Goal: Find specific page/section: Find specific page/section

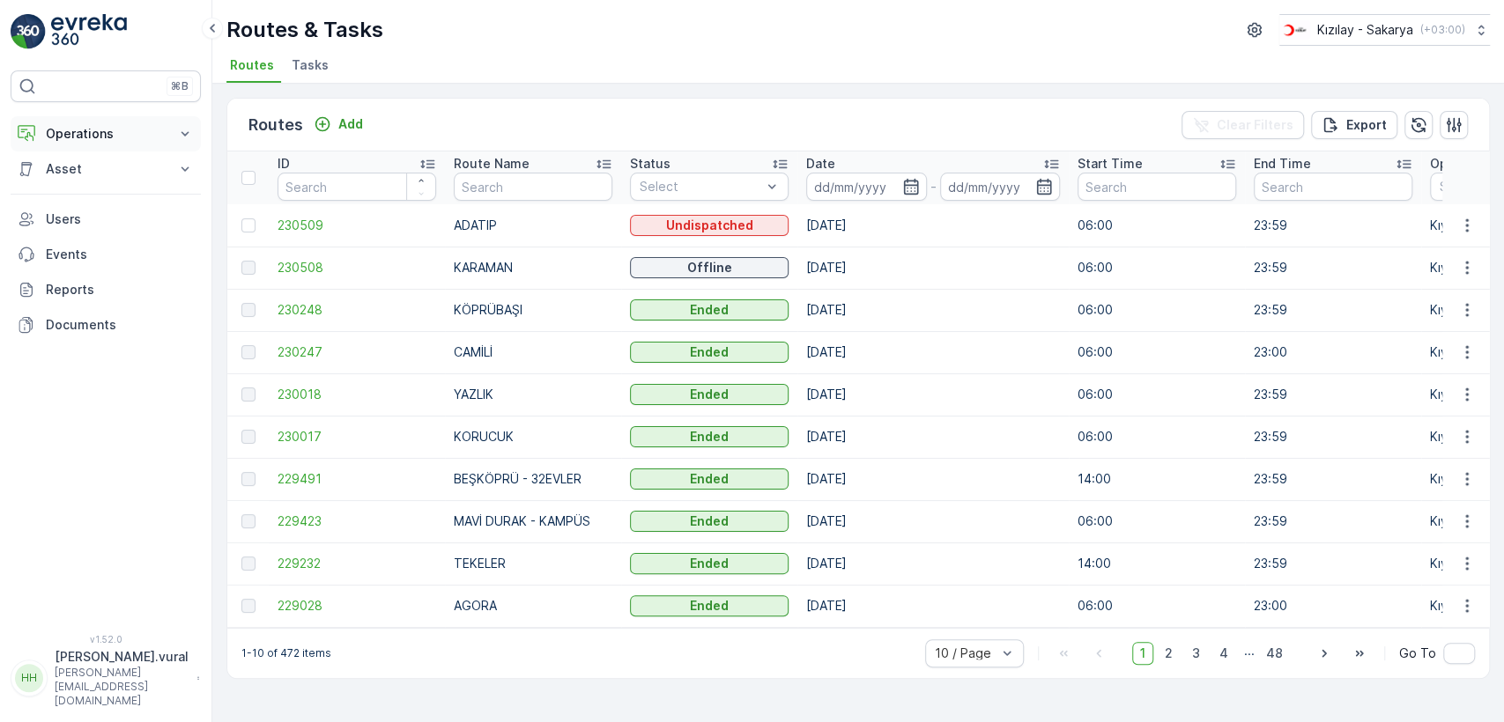
click at [85, 123] on button "Operations" at bounding box center [106, 133] width 190 height 35
click at [86, 227] on link "Cockpit" at bounding box center [119, 237] width 163 height 25
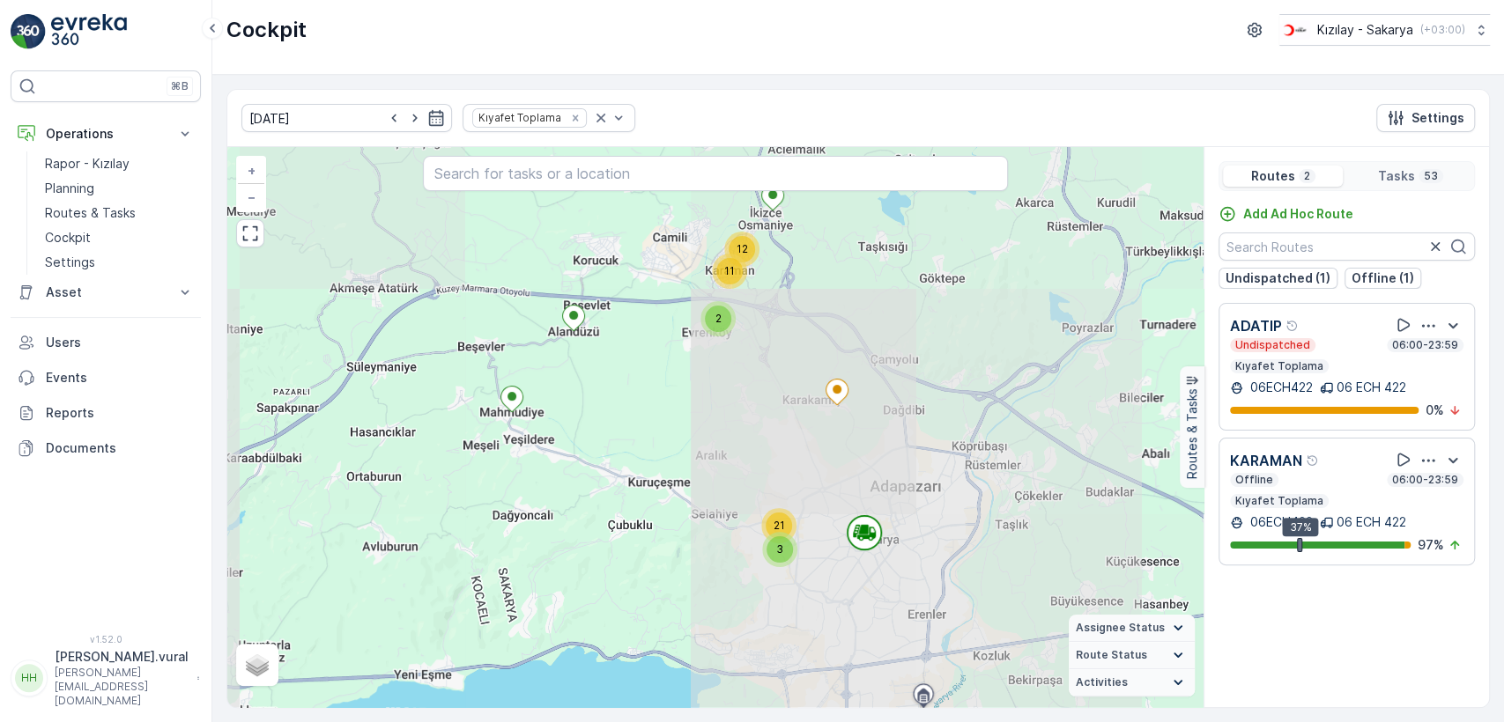
drag, startPoint x: 754, startPoint y: 284, endPoint x: 754, endPoint y: 390, distance: 106.6
click at [754, 390] on div "3 21 12 11 2 + − Satellite Roadmap Terrain Hybrid Leaflet Assignee Status On Th…" at bounding box center [715, 427] width 976 height 560
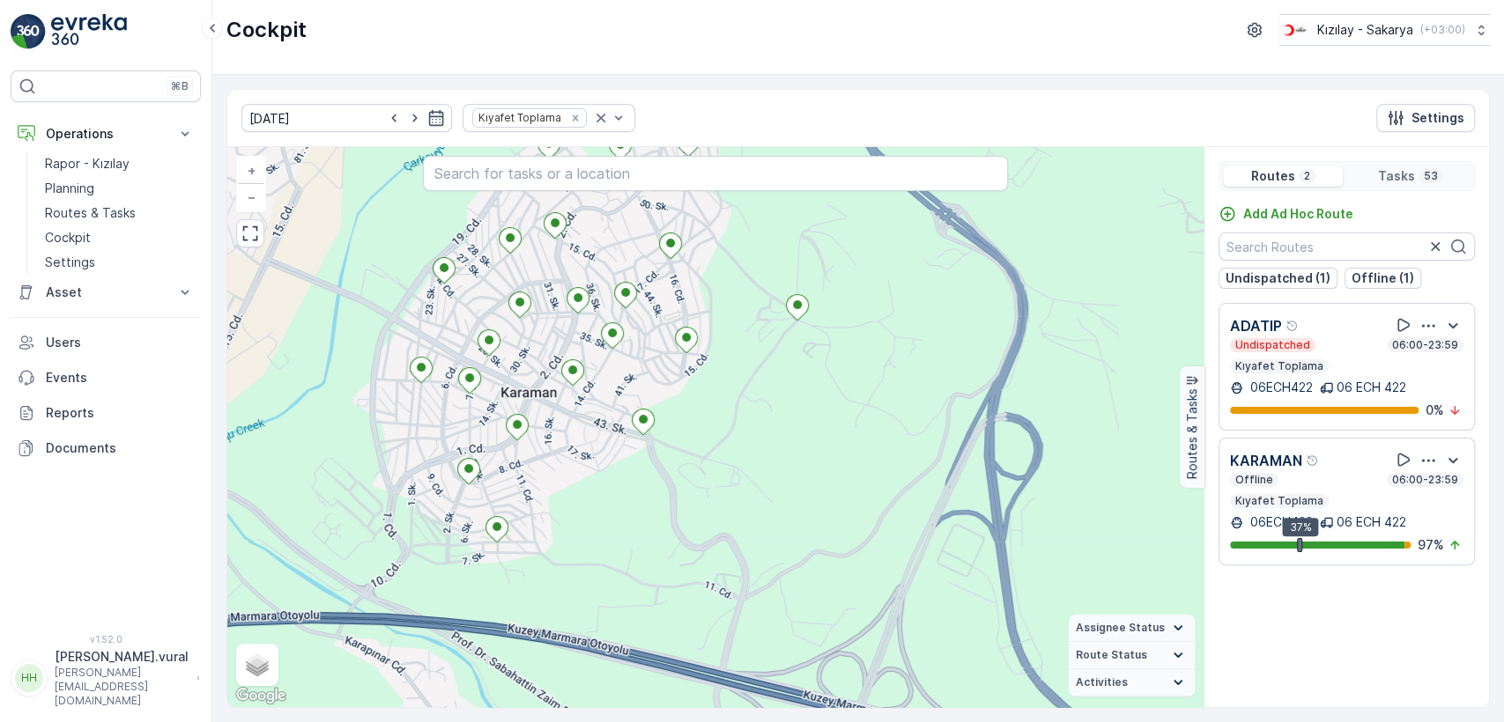
drag, startPoint x: 720, startPoint y: 556, endPoint x: 718, endPoint y: 533, distance: 23.0
click at [718, 556] on div "3 + − Satellite Roadmap Terrain Hybrid Leaflet Keyboard shortcuts Map Data Map …" at bounding box center [715, 427] width 976 height 560
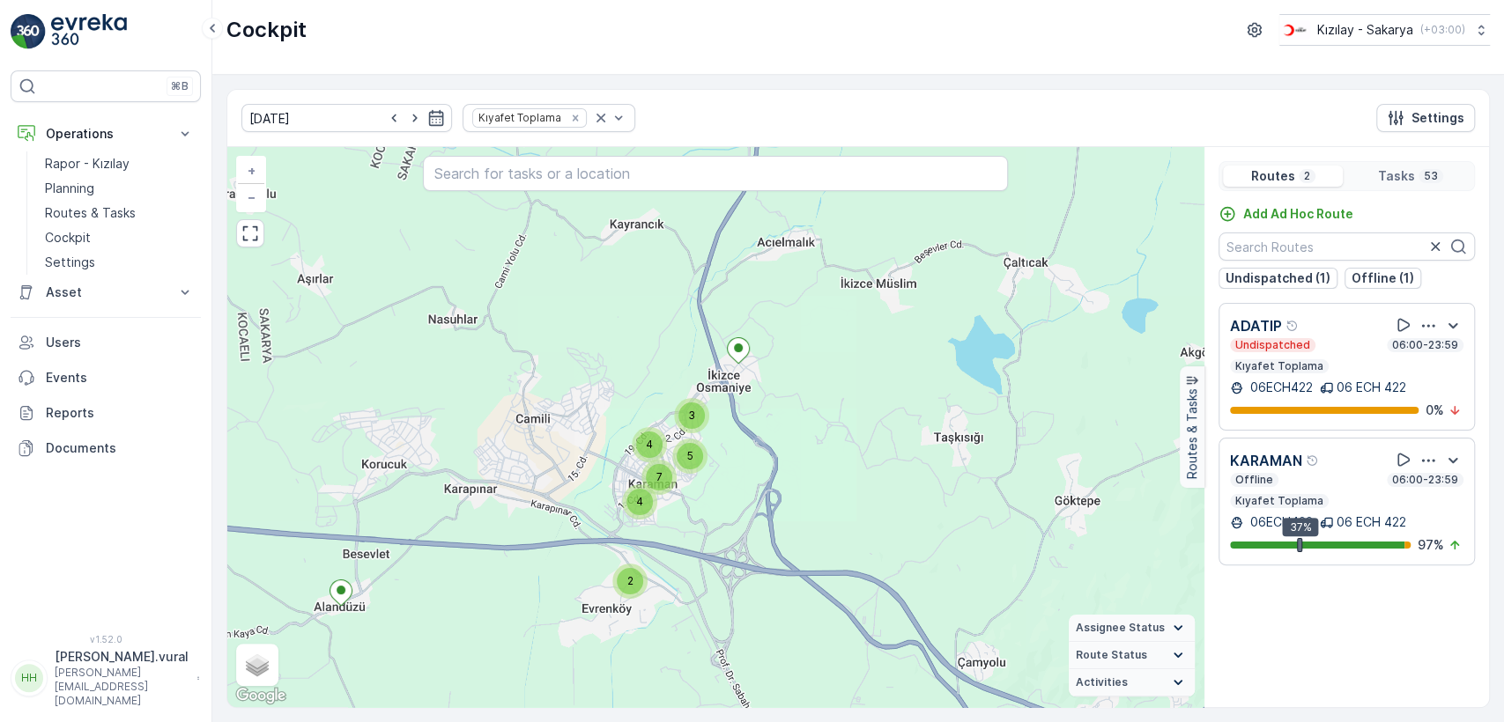
drag, startPoint x: 881, startPoint y: 574, endPoint x: 713, endPoint y: 322, distance: 302.4
click at [715, 329] on div "3 3 5 6 4 6 4 3 5 7 4 2 + − Satellite Roadmap Terrain Hybrid Leaflet Keyboard s…" at bounding box center [715, 427] width 976 height 560
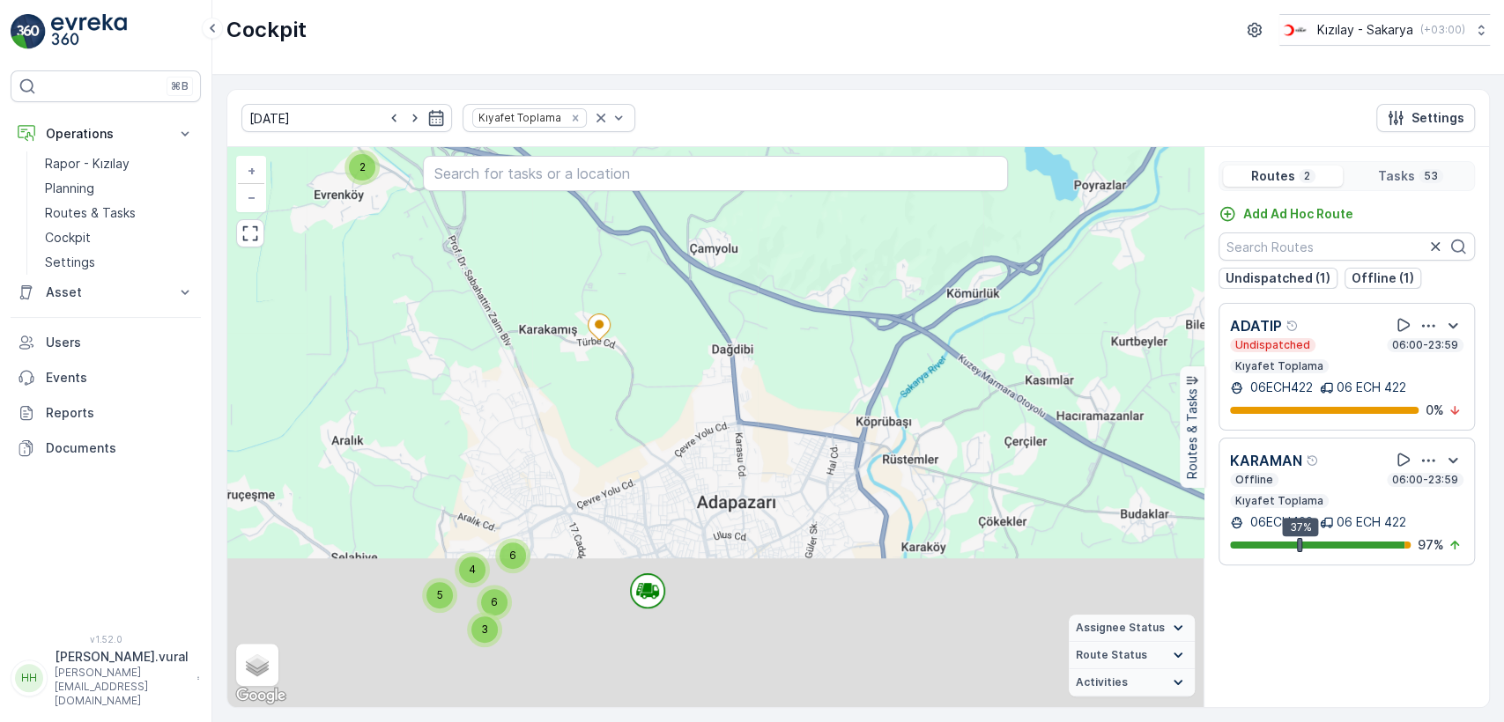
drag, startPoint x: 762, startPoint y: 599, endPoint x: 602, endPoint y: 284, distance: 353.3
click at [606, 303] on div "3 5 6 4 6 4 3 5 7 4 2 + − Satellite Roadmap Terrain Hybrid Leaflet Keyboard sho…" at bounding box center [715, 427] width 976 height 560
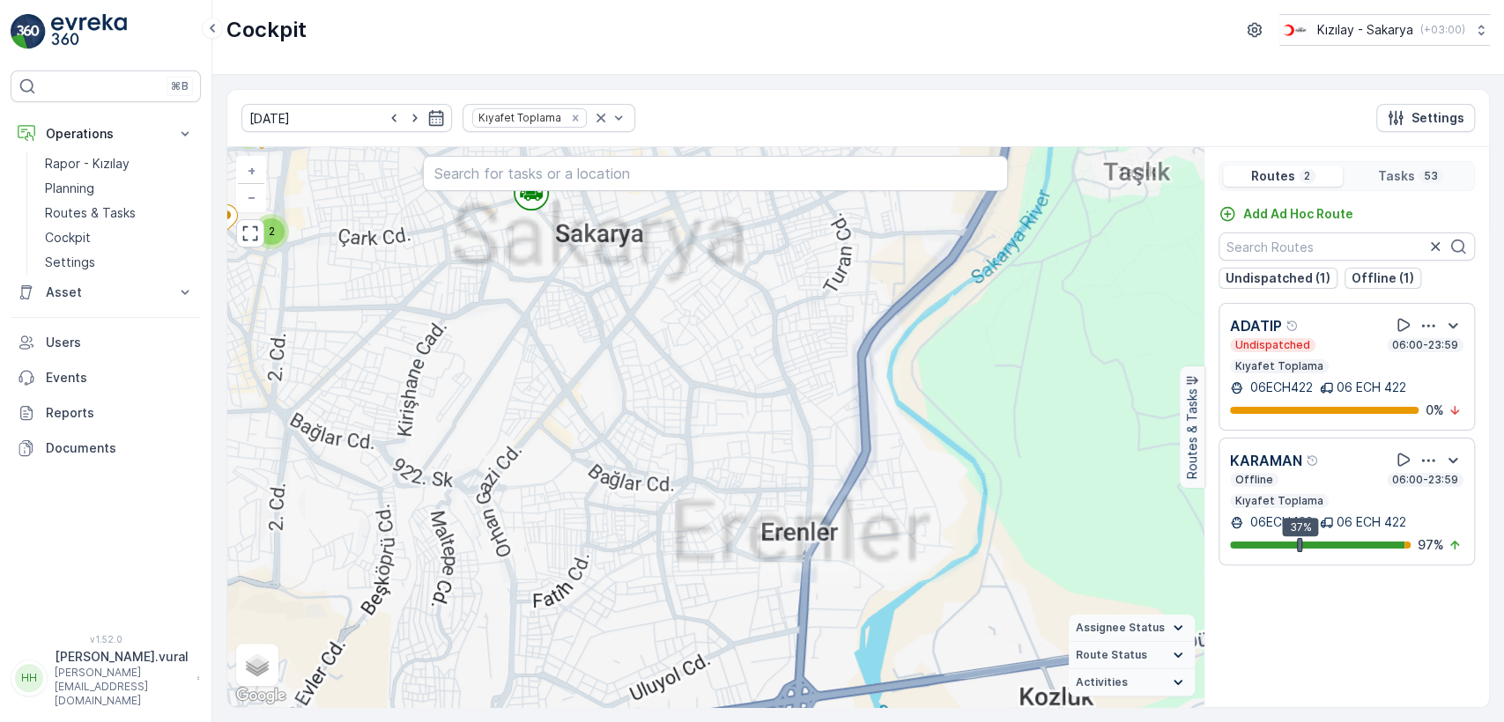
drag, startPoint x: 582, startPoint y: 262, endPoint x: 609, endPoint y: 417, distance: 157.3
click at [609, 417] on div "5 6 4 6 4 5 7 4 2 3 4 2 2 2 2 3 2 3 2 2 3 3 + − Satellite Roadmap Terrain Hybri…" at bounding box center [715, 427] width 976 height 560
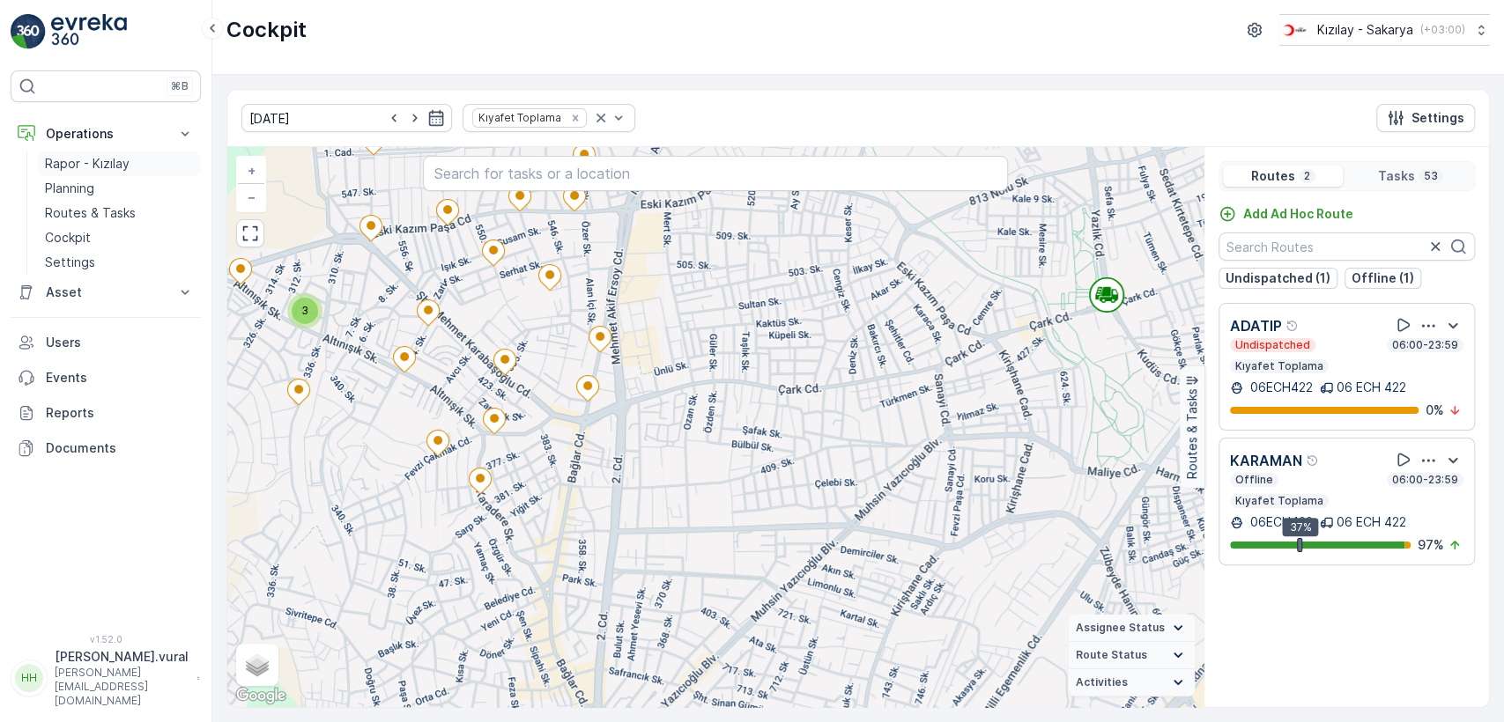
click at [111, 156] on p "Rapor - Kızılay" at bounding box center [87, 164] width 85 height 18
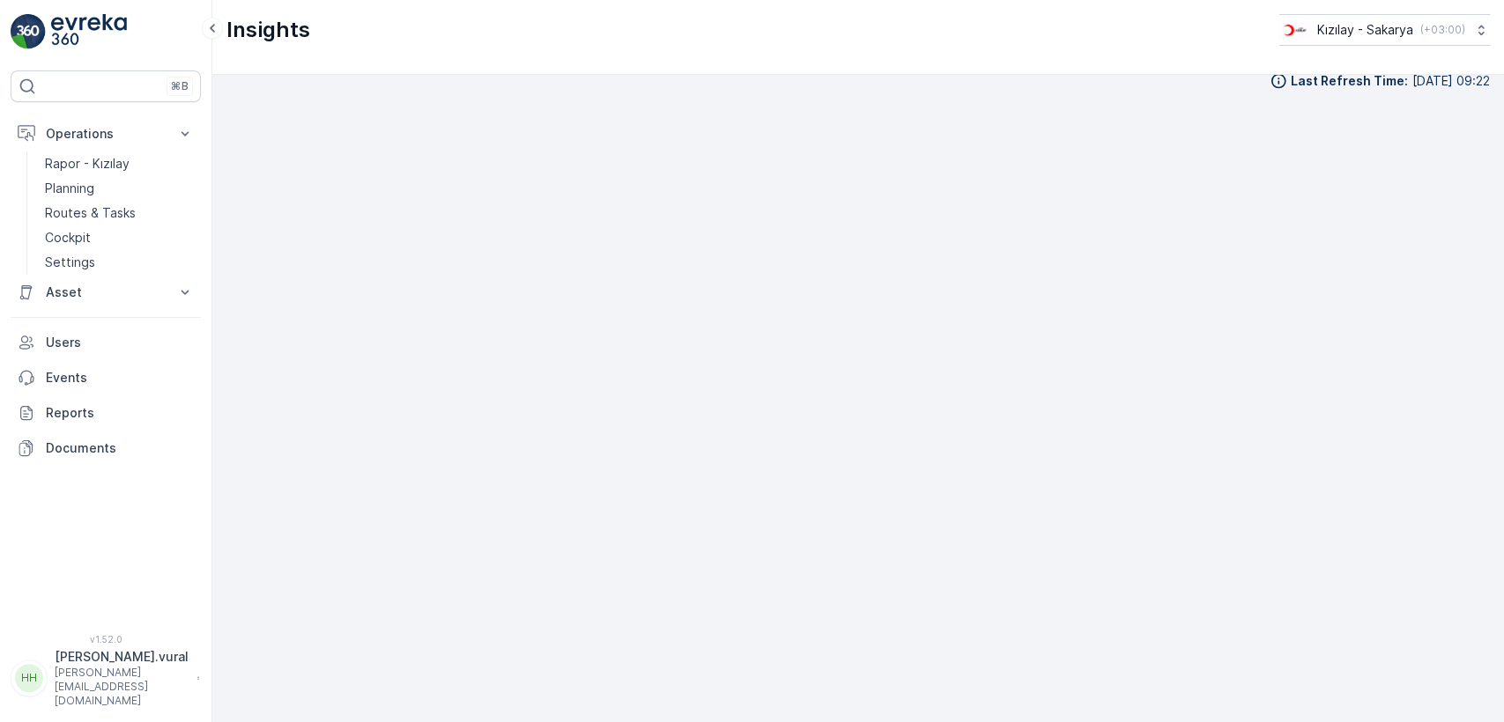
scroll to position [19, 0]
